Goal: Check status: Check status

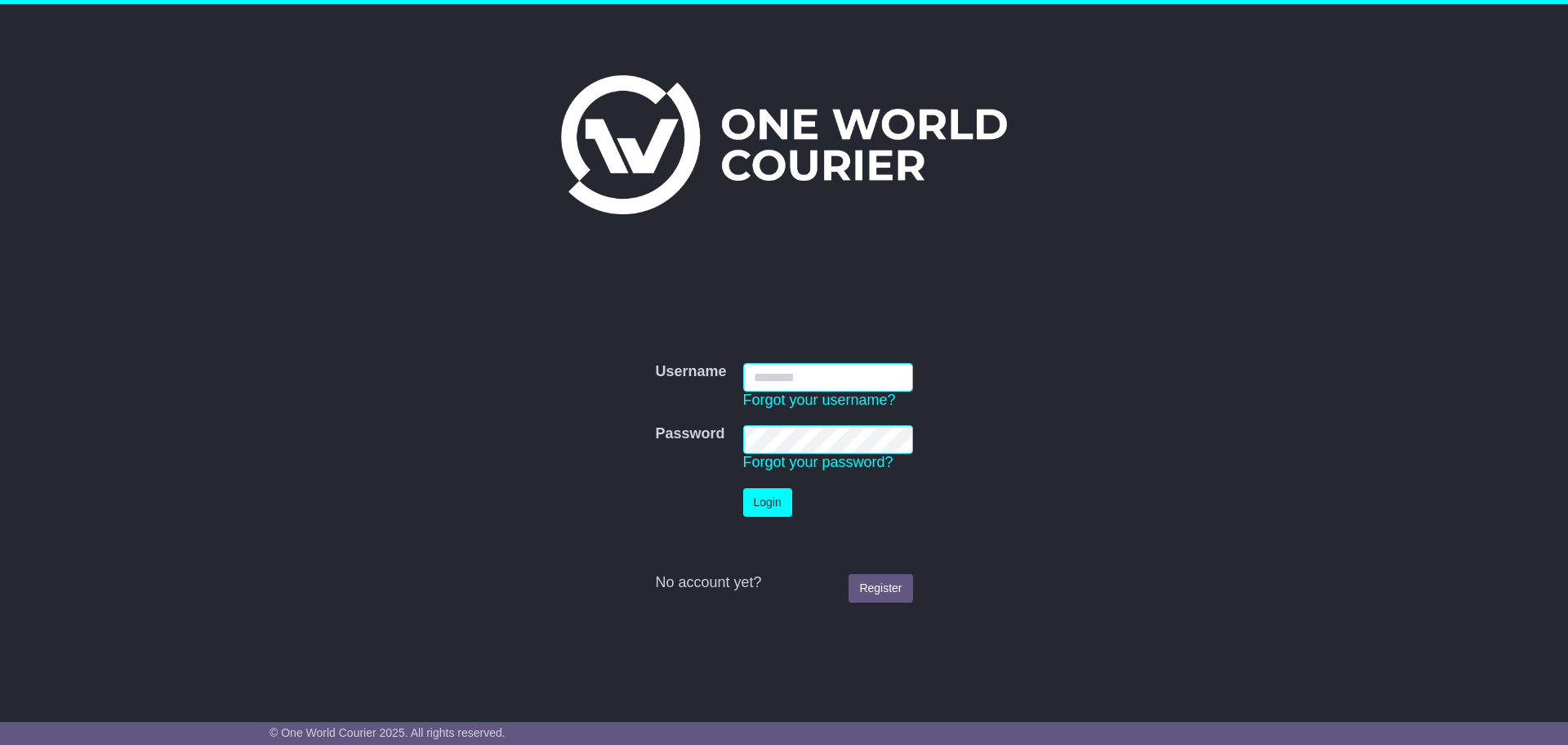
click at [787, 368] on input "Username" at bounding box center [829, 377] width 170 height 28
type input "*****"
click at [789, 517] on td "Login" at bounding box center [828, 502] width 186 height 45
click at [754, 503] on button "Login" at bounding box center [768, 501] width 49 height 28
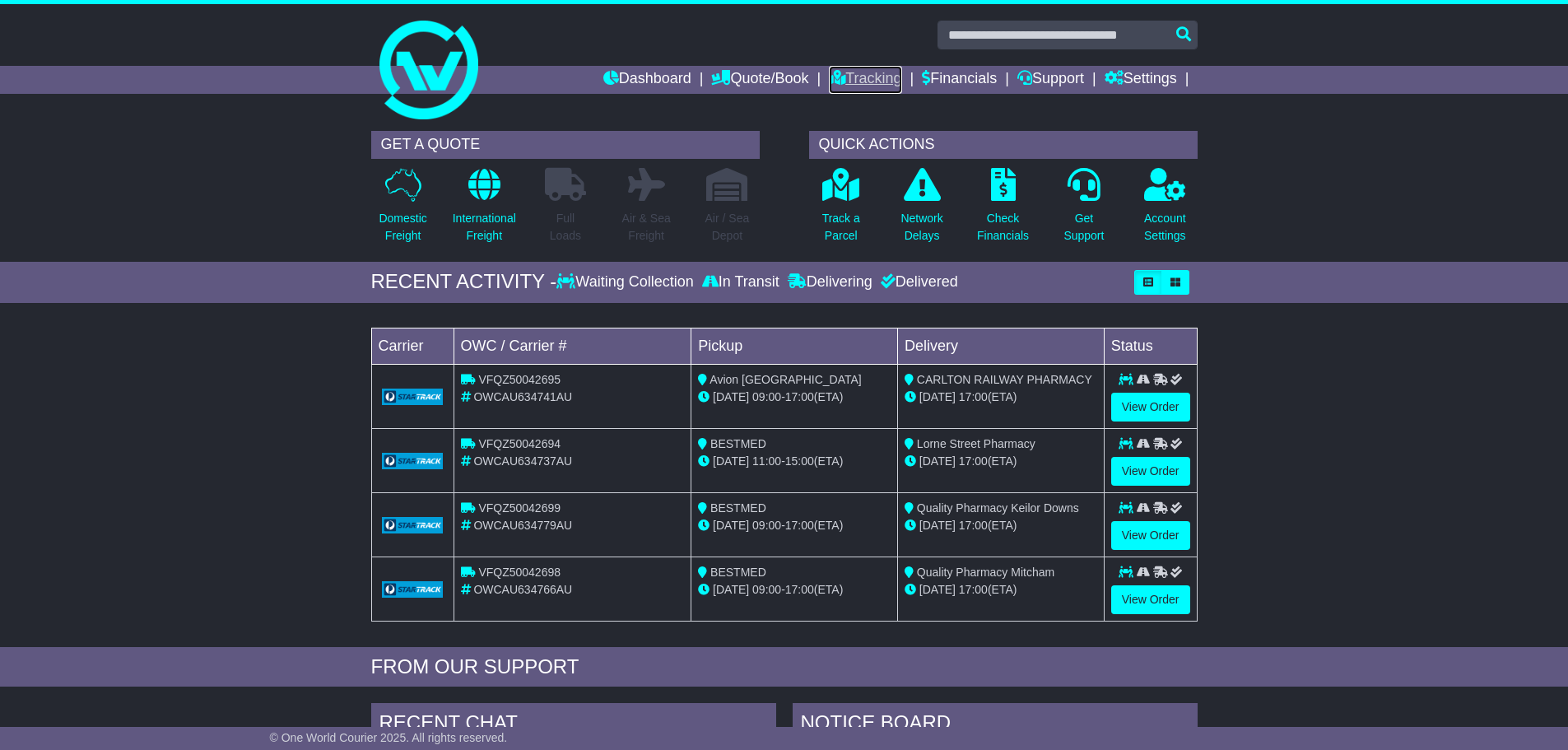
click at [859, 84] on link "Tracking" at bounding box center [865, 79] width 72 height 28
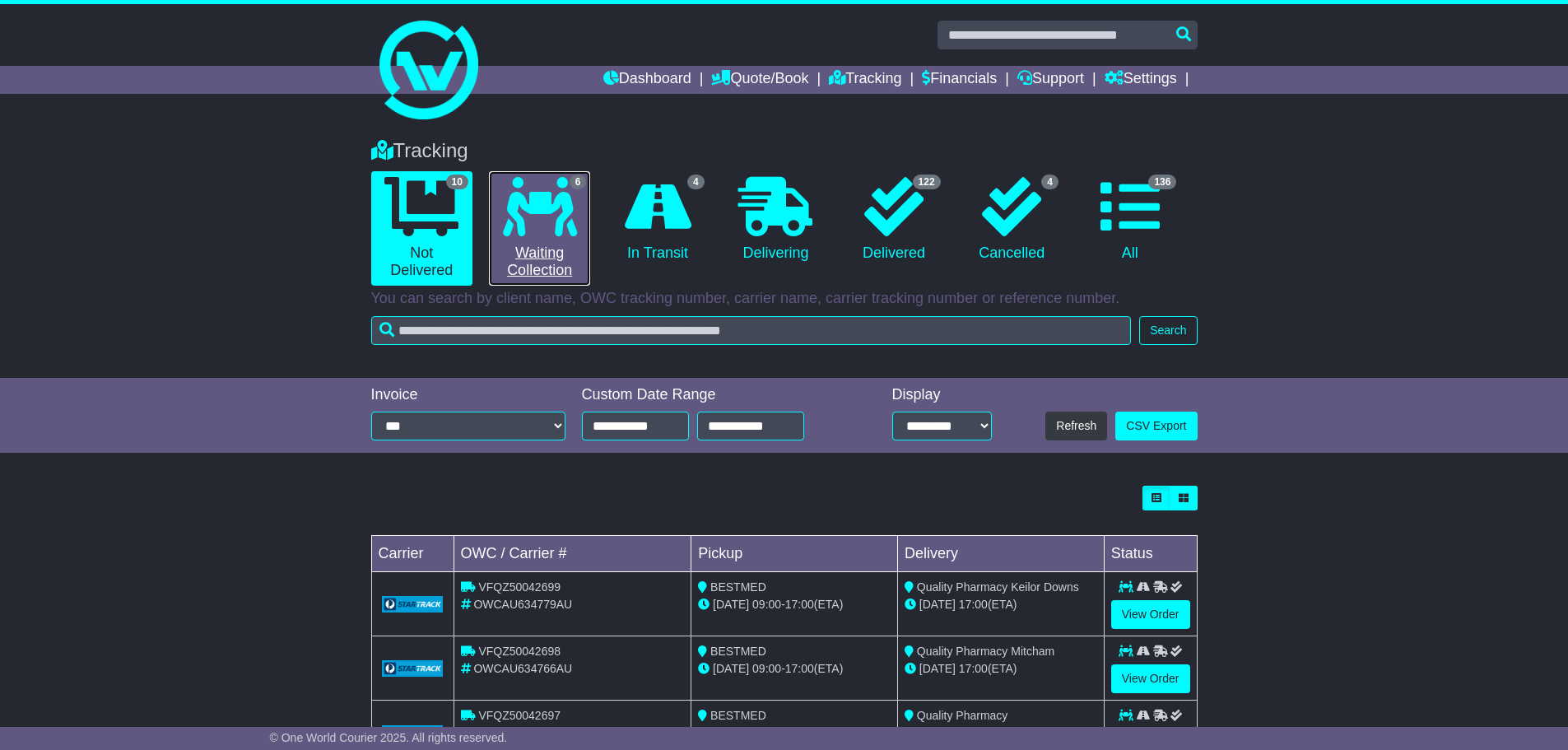
click at [512, 226] on icon at bounding box center [540, 207] width 74 height 59
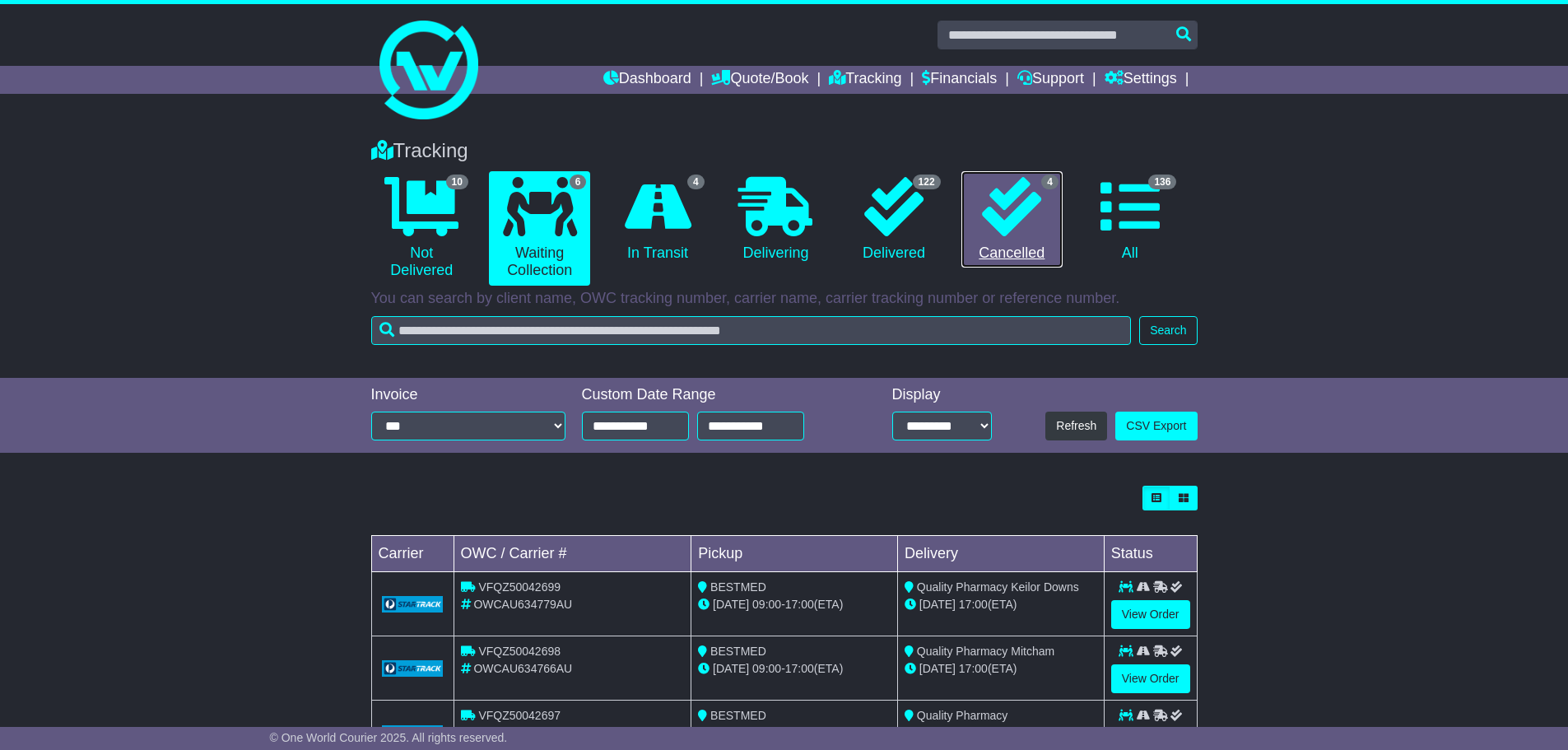
click at [1000, 229] on icon at bounding box center [1011, 207] width 59 height 59
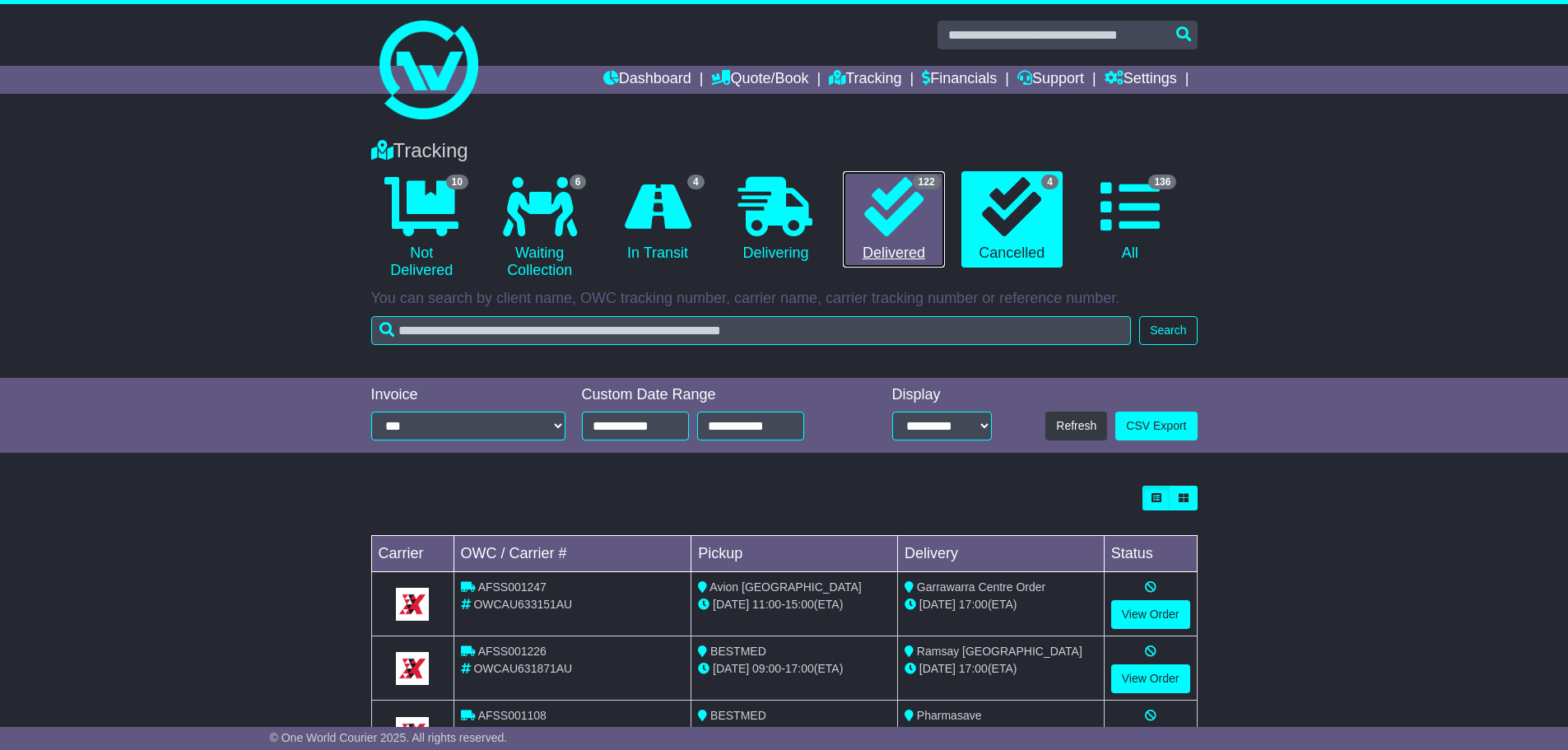
click at [866, 250] on link "122 Delivered" at bounding box center [893, 220] width 102 height 97
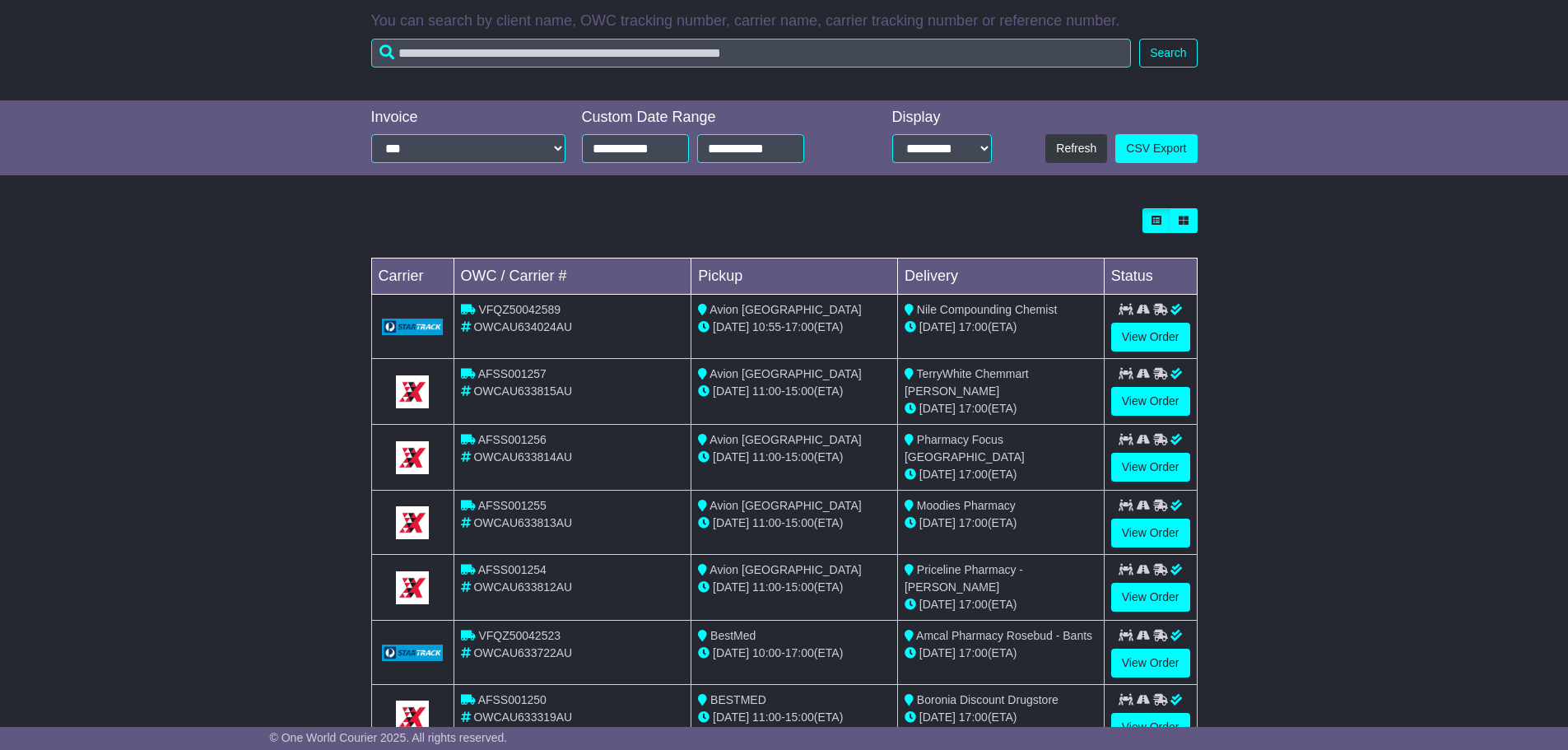
scroll to position [138, 0]
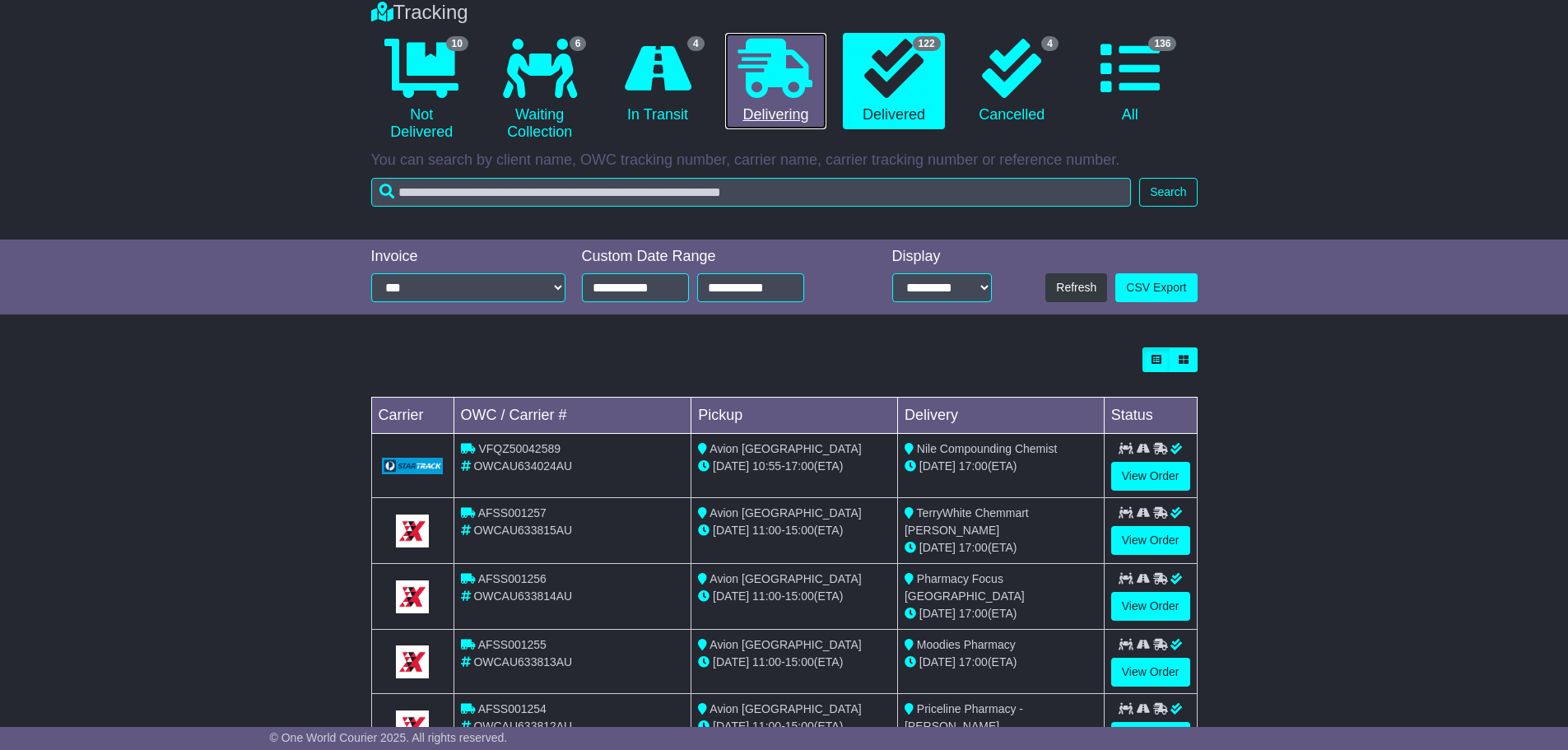
click at [745, 84] on icon at bounding box center [775, 68] width 74 height 59
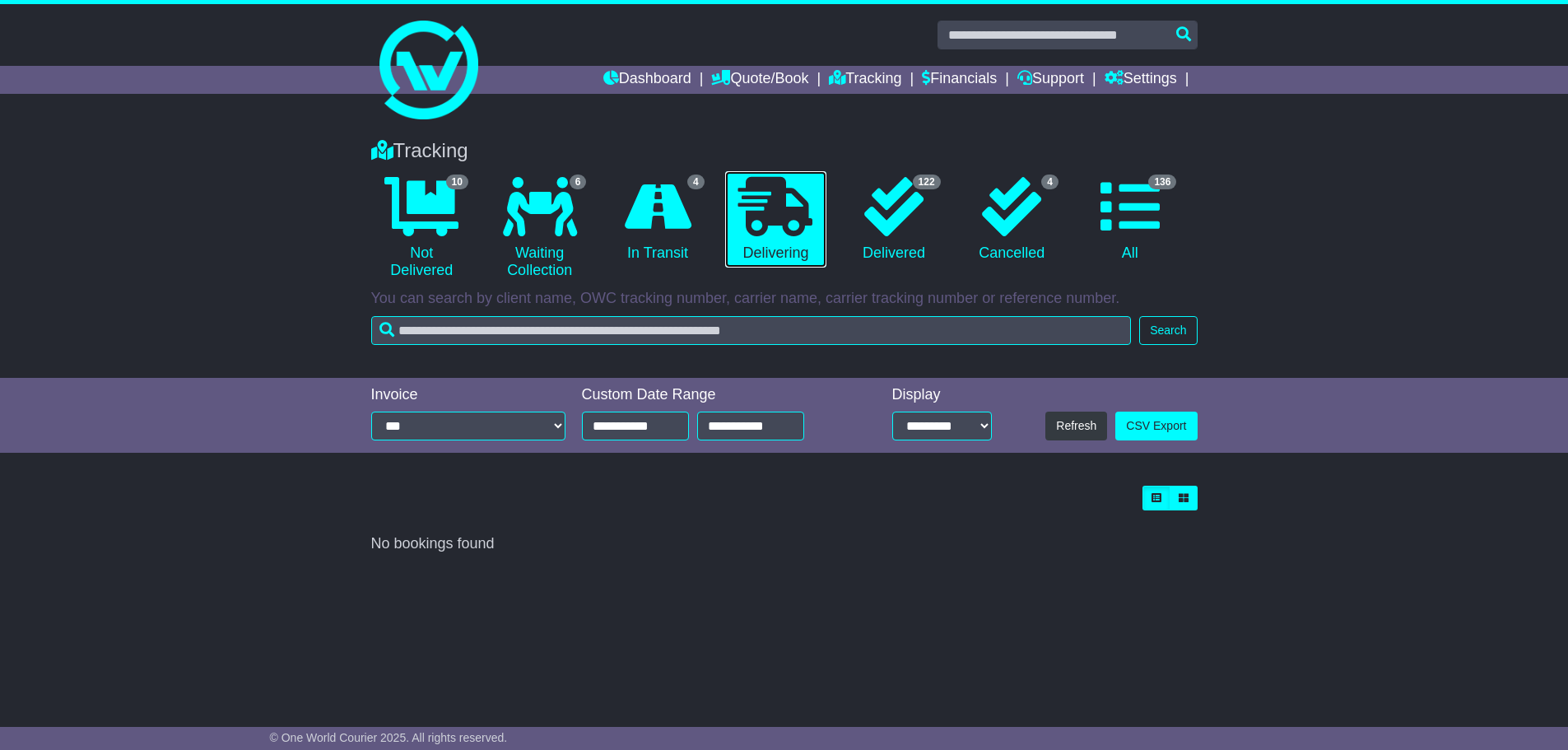
scroll to position [0, 0]
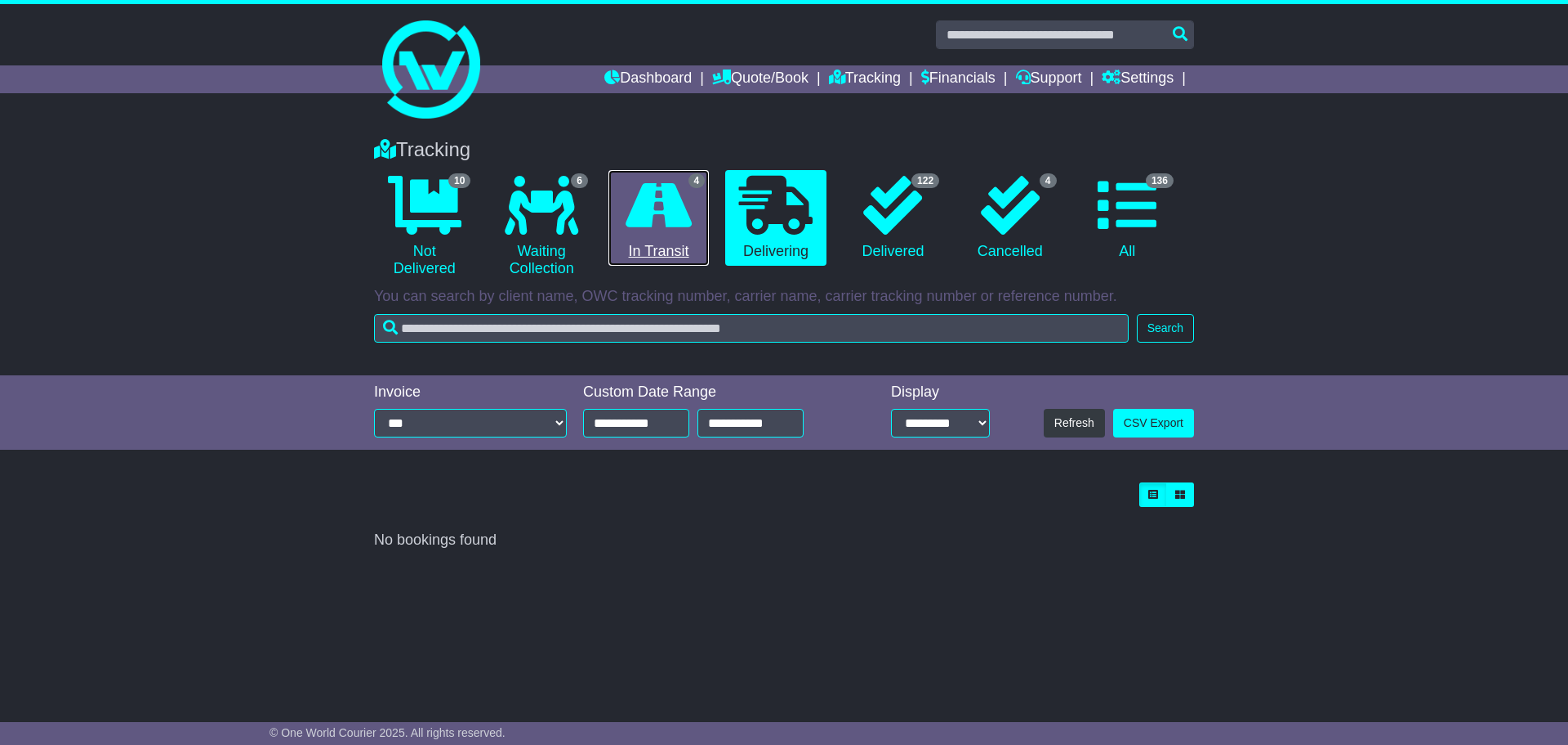
click at [673, 218] on icon at bounding box center [659, 205] width 66 height 59
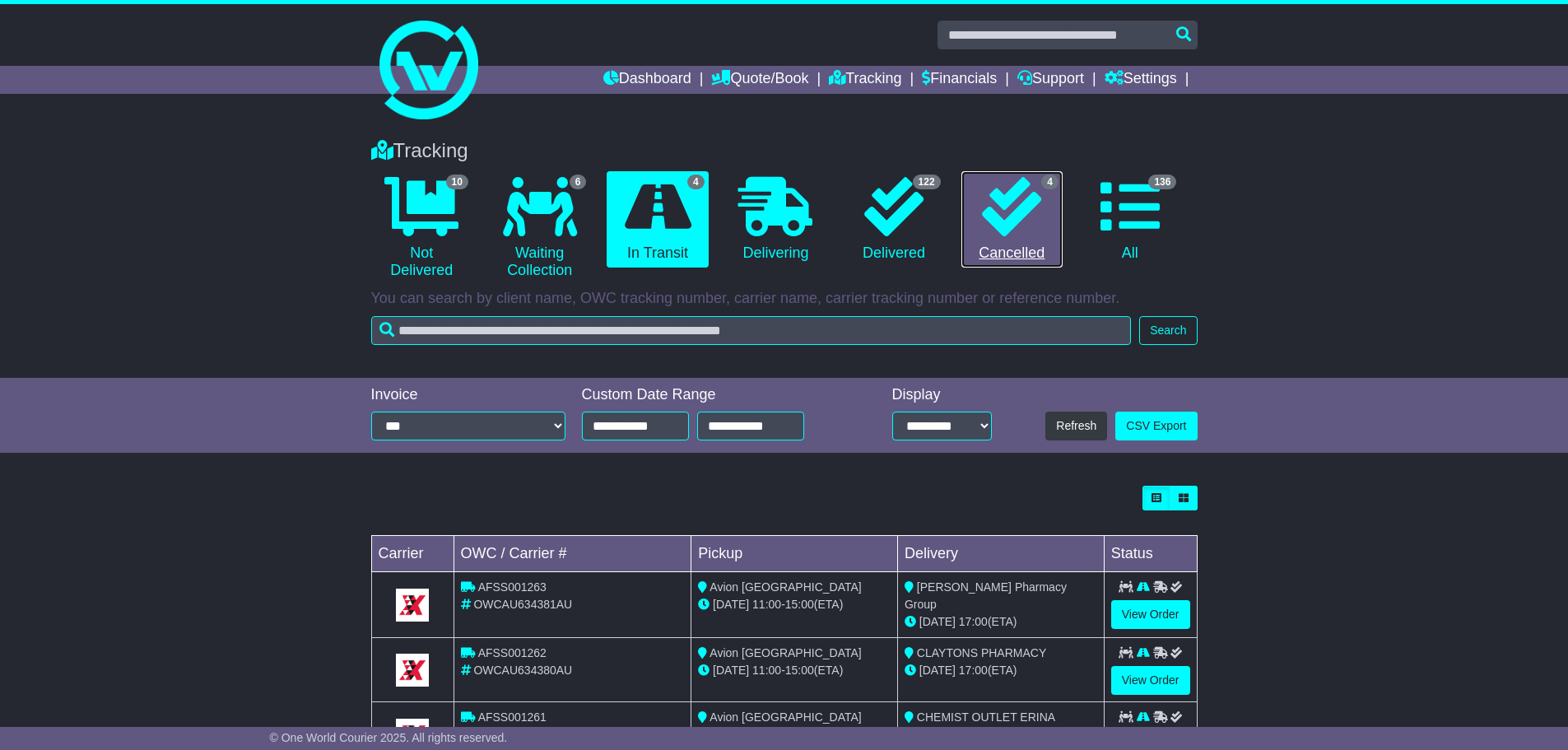
click at [1018, 228] on icon at bounding box center [1011, 207] width 59 height 59
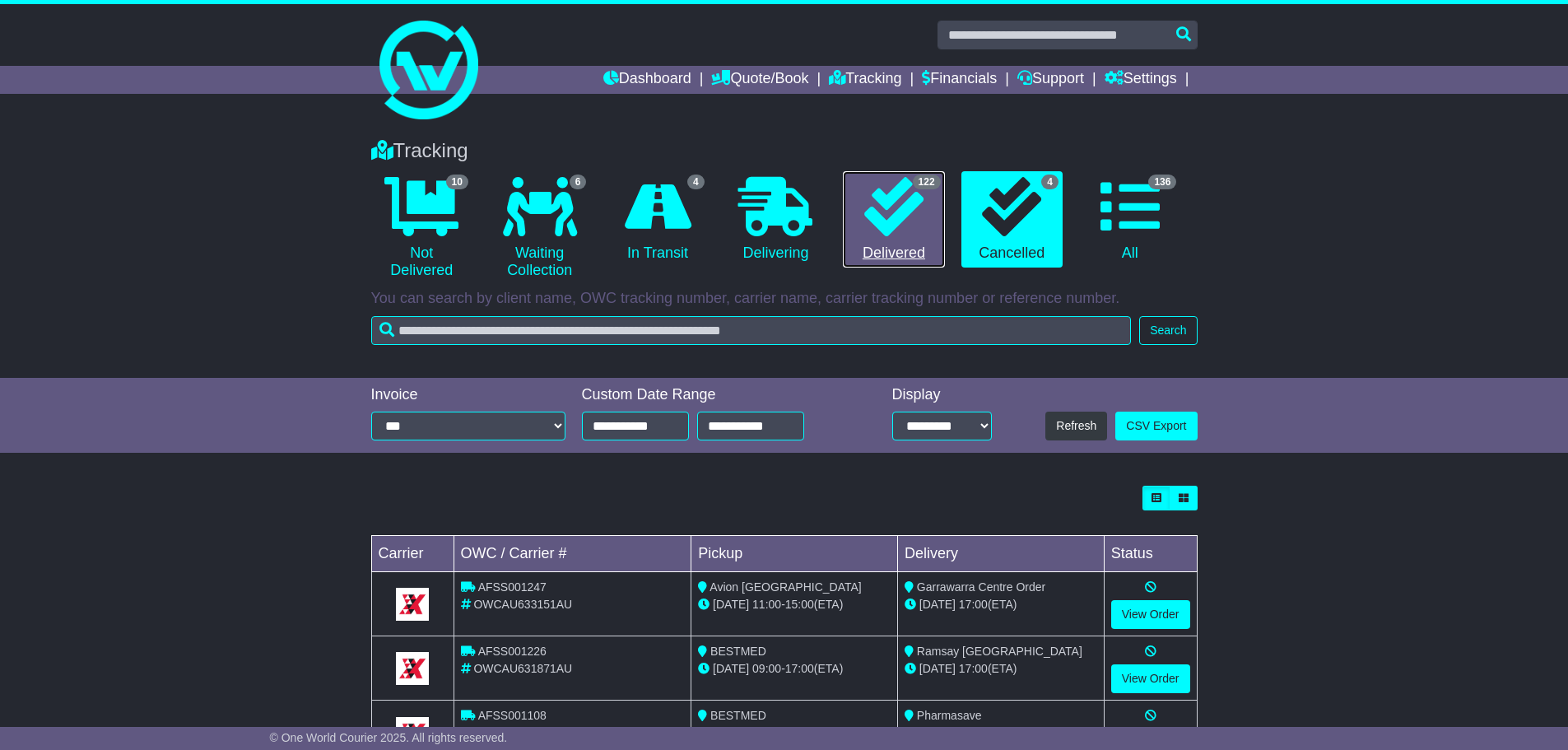
click at [903, 237] on link "122 Delivered" at bounding box center [893, 220] width 102 height 97
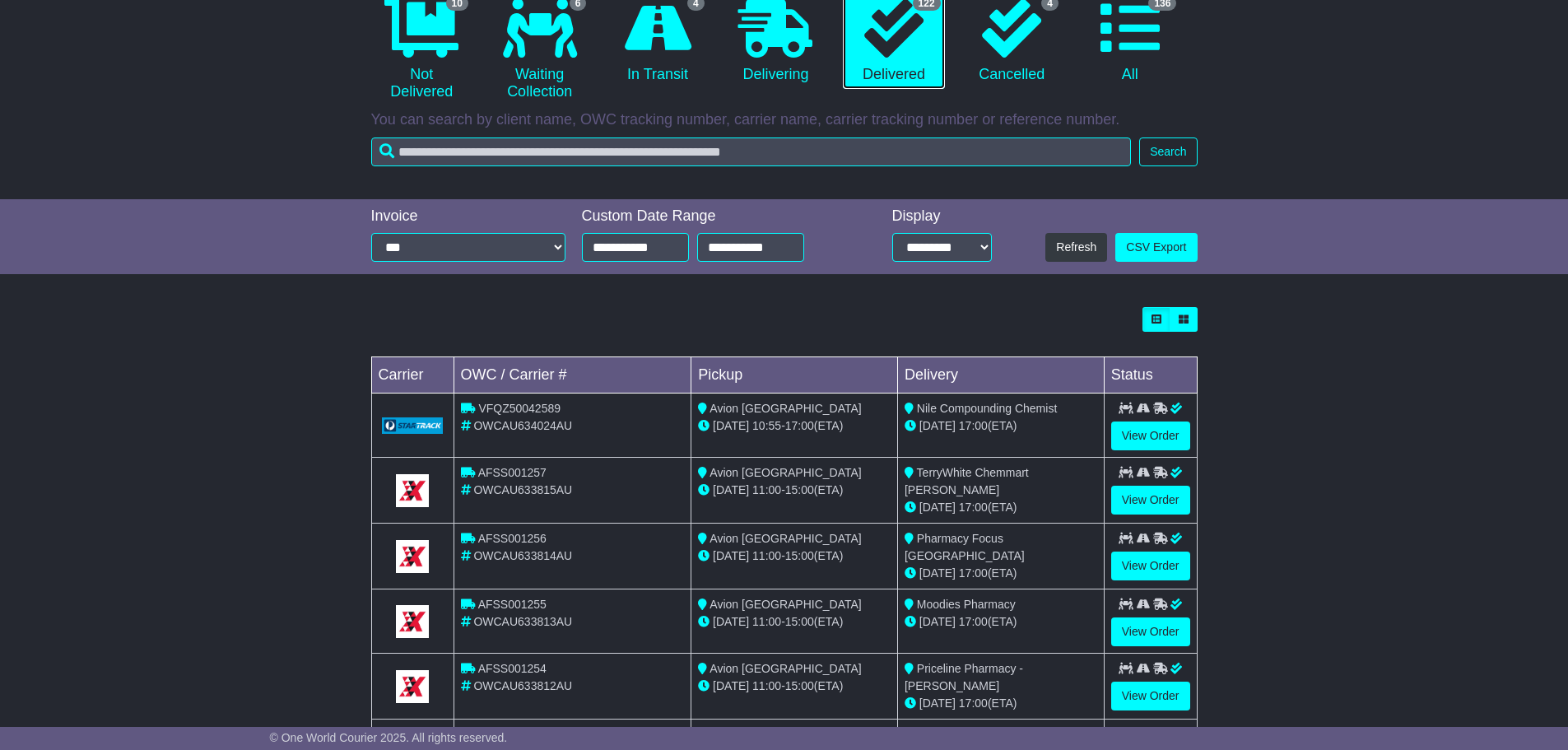
scroll to position [468, 0]
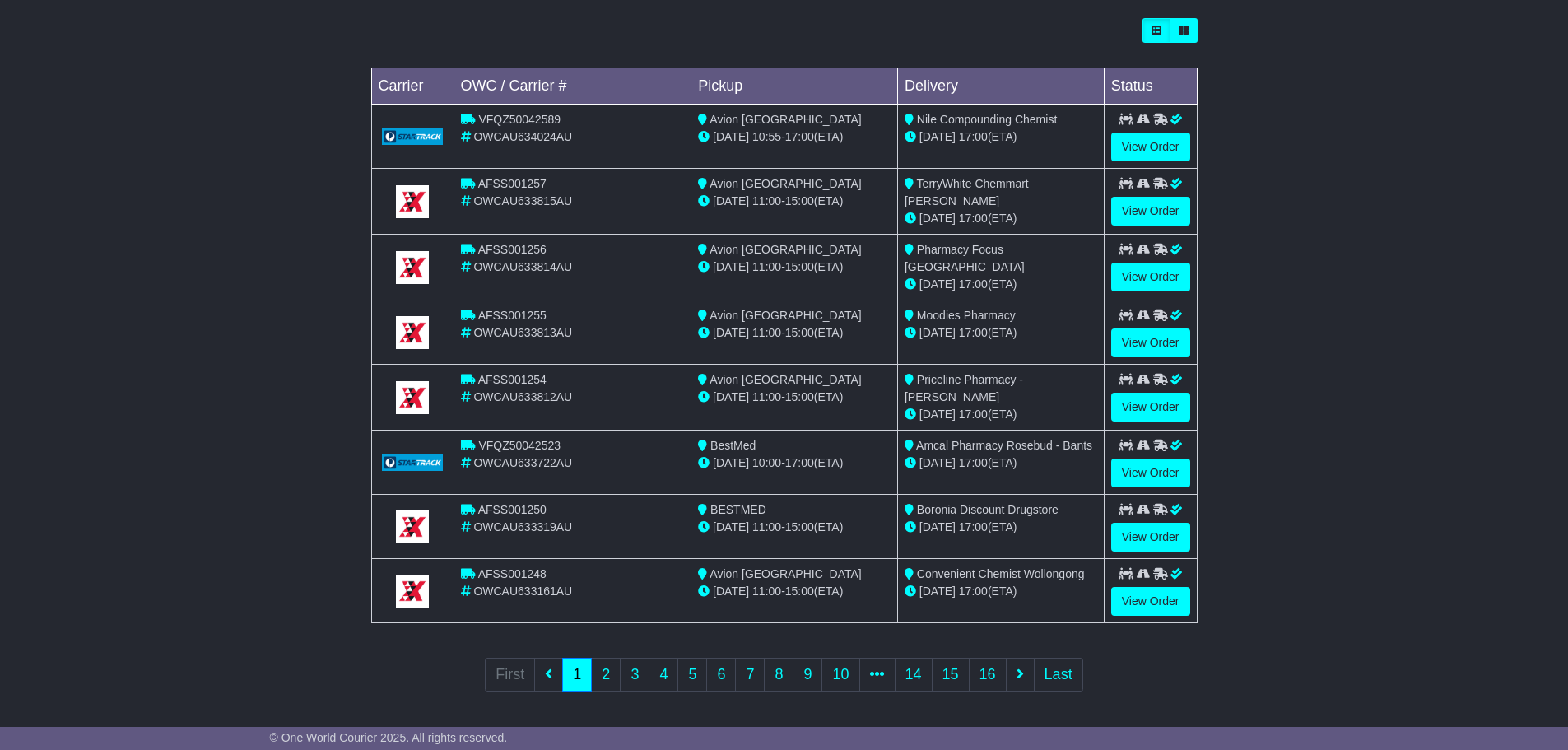
click at [546, 85] on td "OWC / Carrier #" at bounding box center [572, 86] width 238 height 36
click at [743, 671] on link "7" at bounding box center [749, 674] width 30 height 34
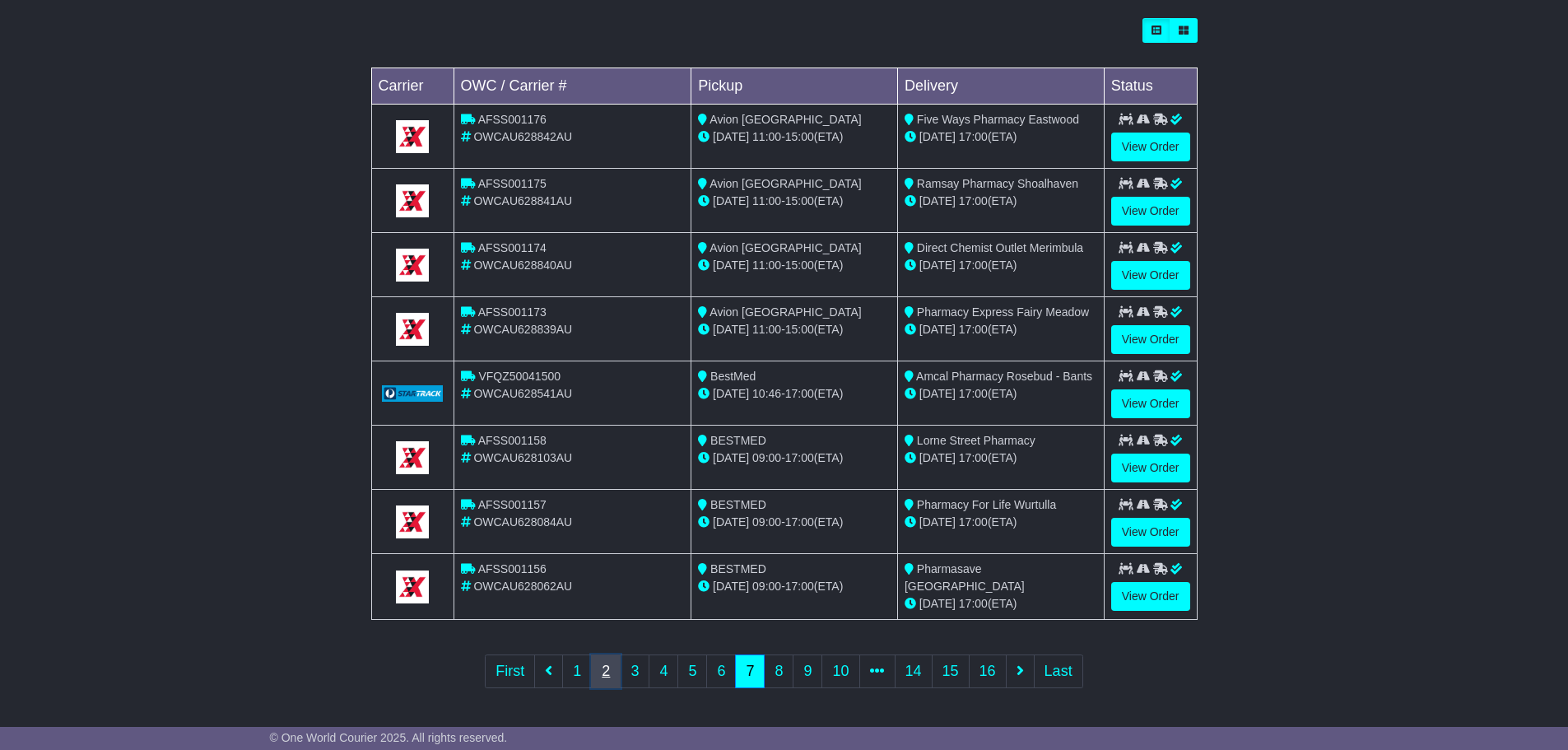
click at [608, 680] on link "2" at bounding box center [605, 671] width 30 height 34
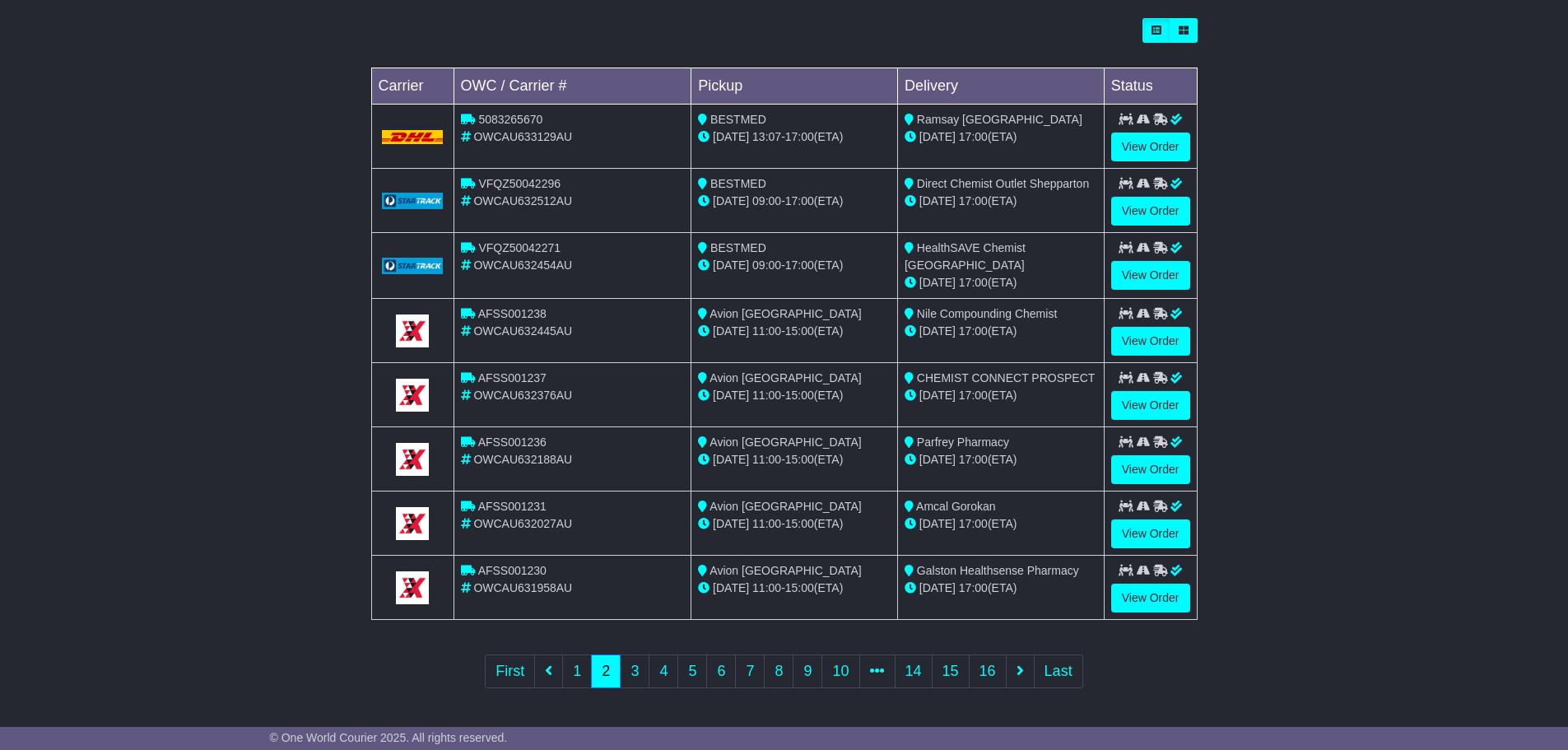
scroll to position [0, 0]
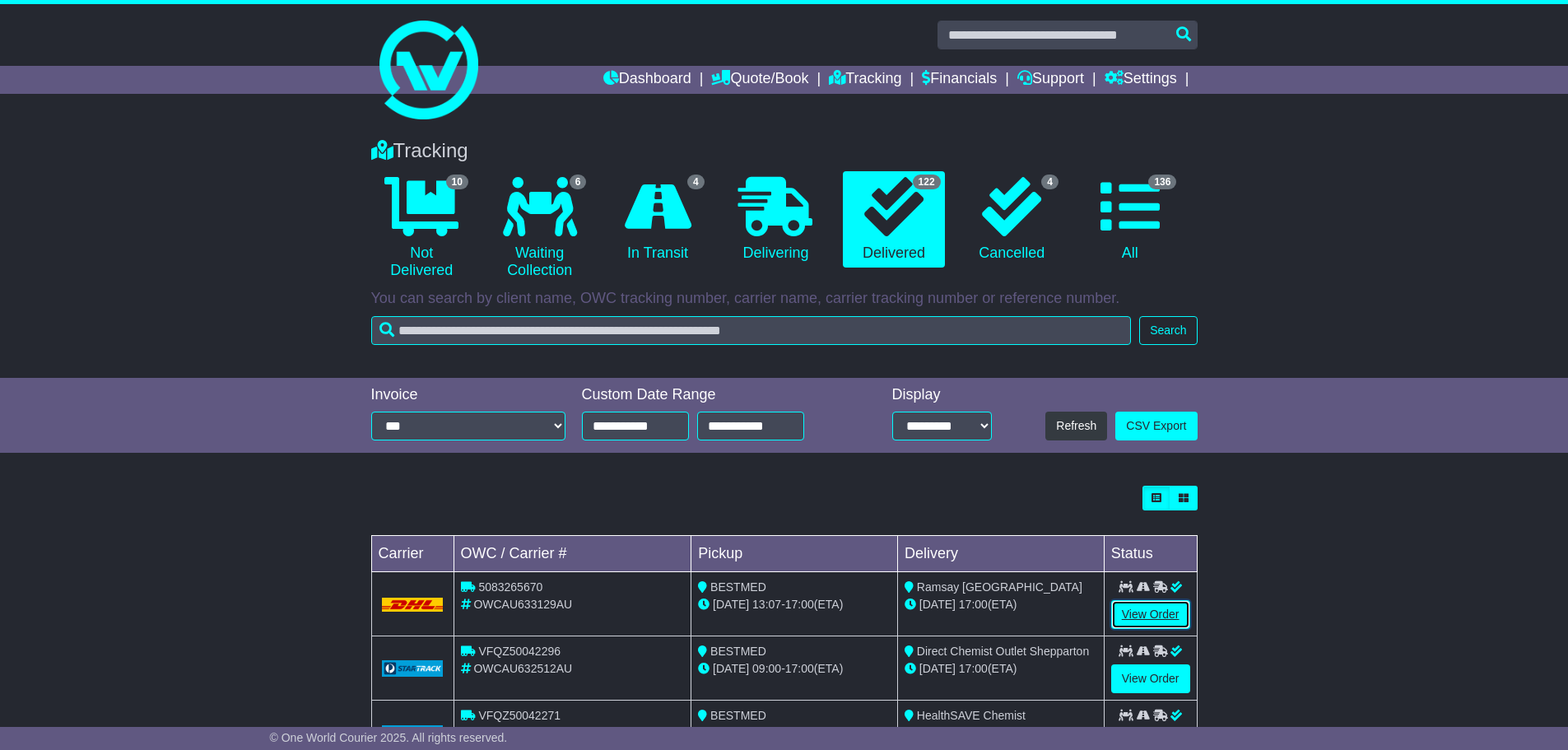
click at [1179, 606] on link "View Order" at bounding box center [1151, 613] width 79 height 29
